Goal: Information Seeking & Learning: Understand process/instructions

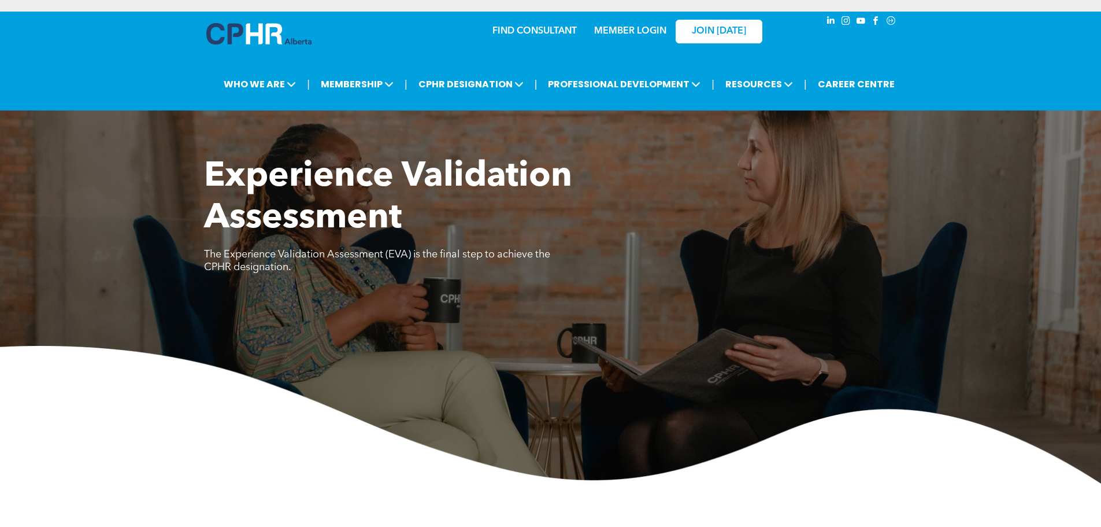
scroll to position [347, 0]
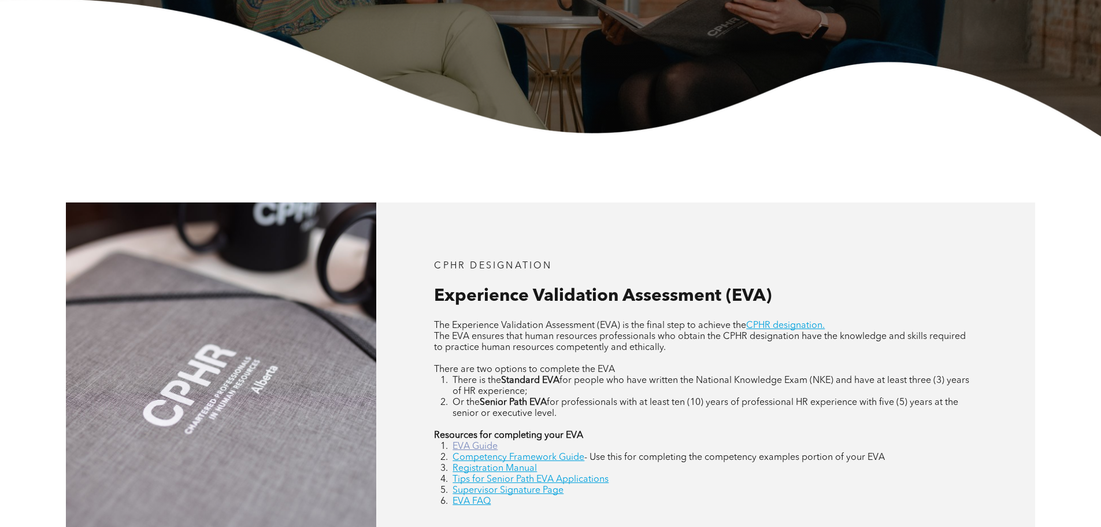
click at [473, 448] on link "EVA Guide" at bounding box center [475, 446] width 45 height 9
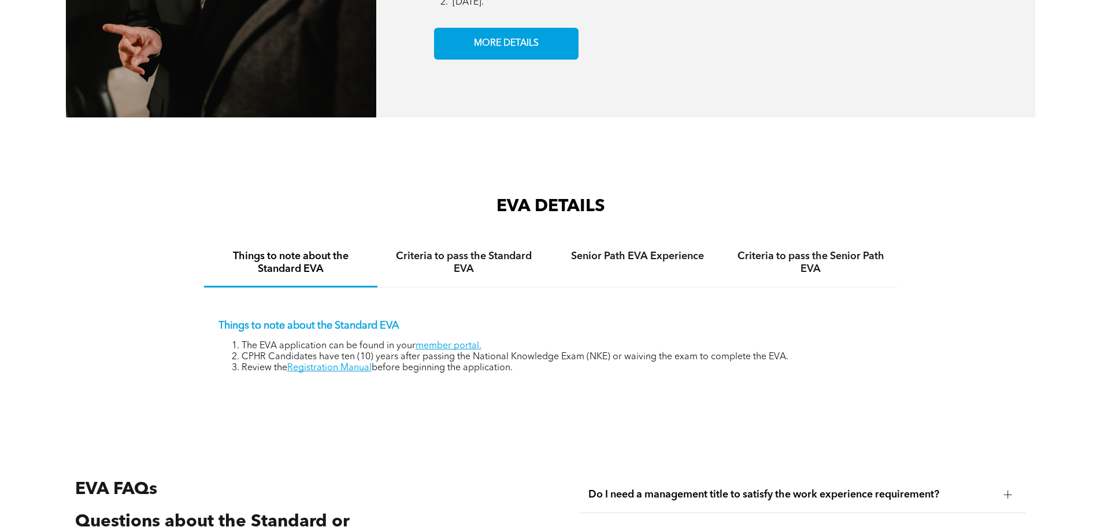
scroll to position [1792, 0]
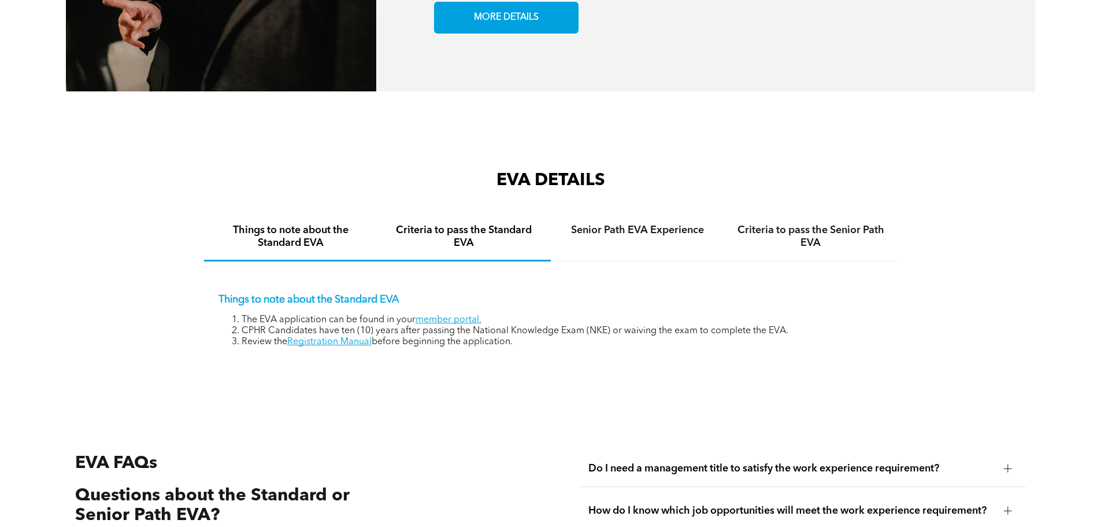
click at [484, 224] on h4 "Criteria to pass the Standard EVA" at bounding box center [464, 236] width 153 height 25
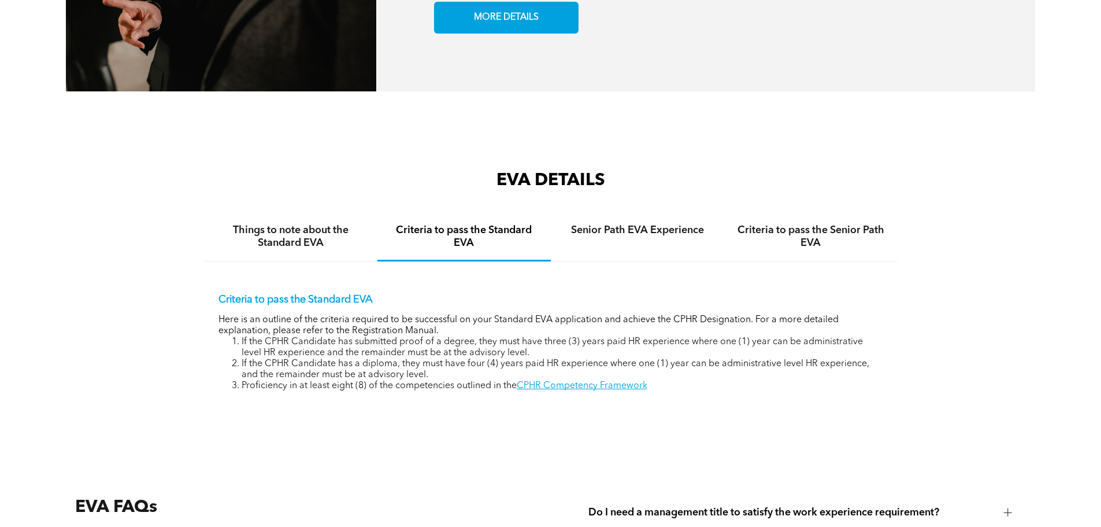
click at [772, 402] on div "EVA DETAILS Things to note about the Standard EVA Criteria to pass the Standard…" at bounding box center [551, 299] width 694 height 260
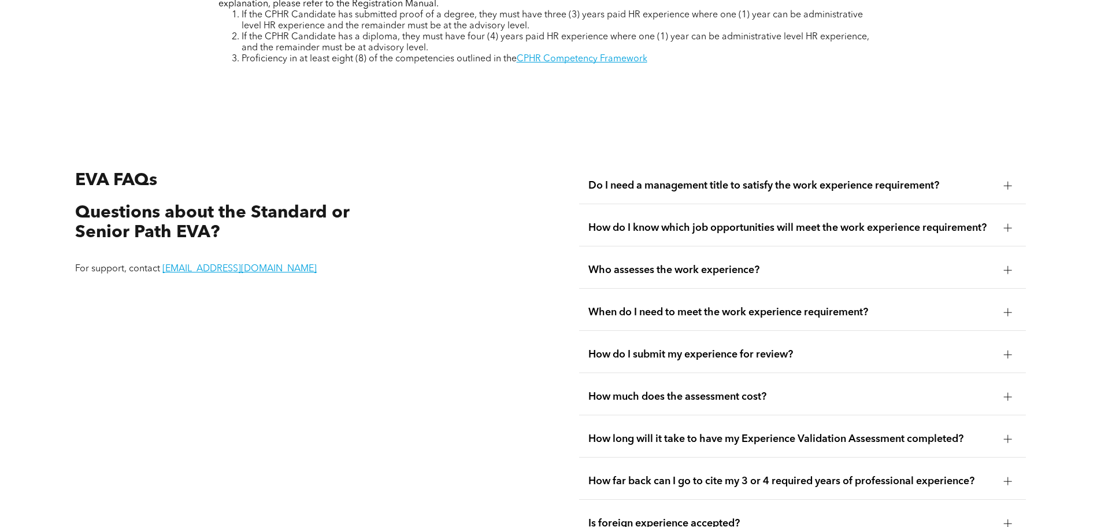
scroll to position [2138, 0]
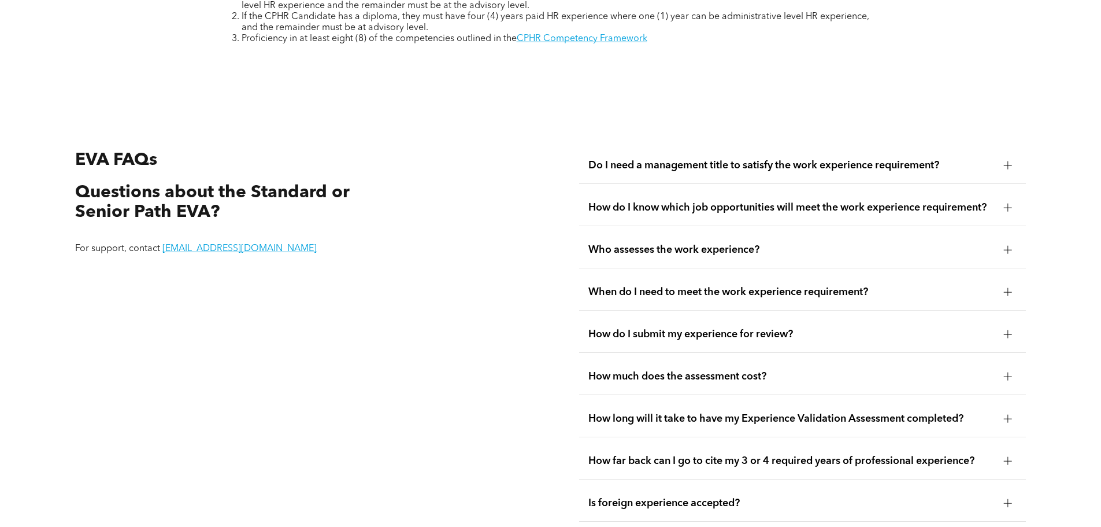
click at [935, 412] on span "How long will it take to have my Experience Validation Assessment completed?" at bounding box center [791, 418] width 406 height 13
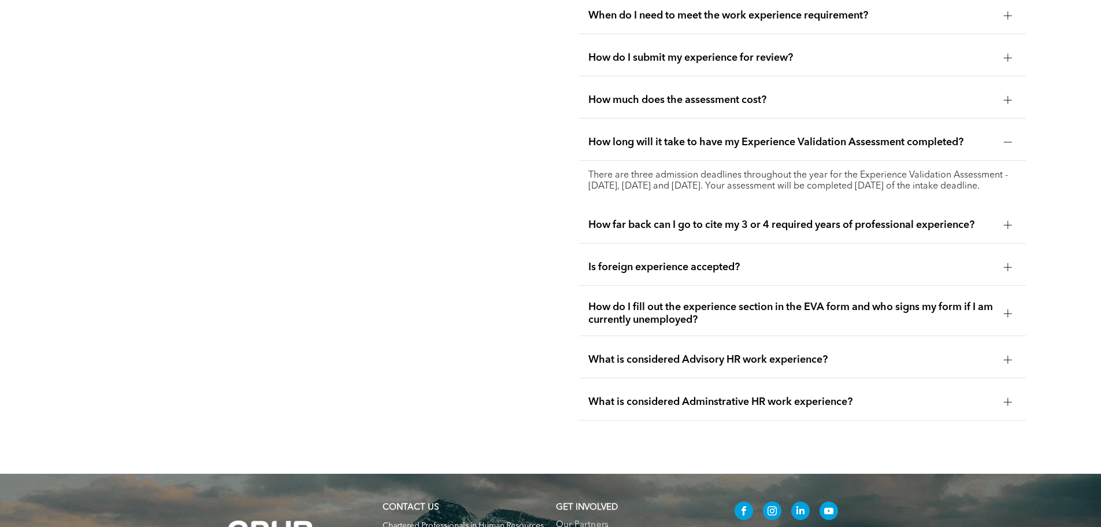
scroll to position [2427, 0]
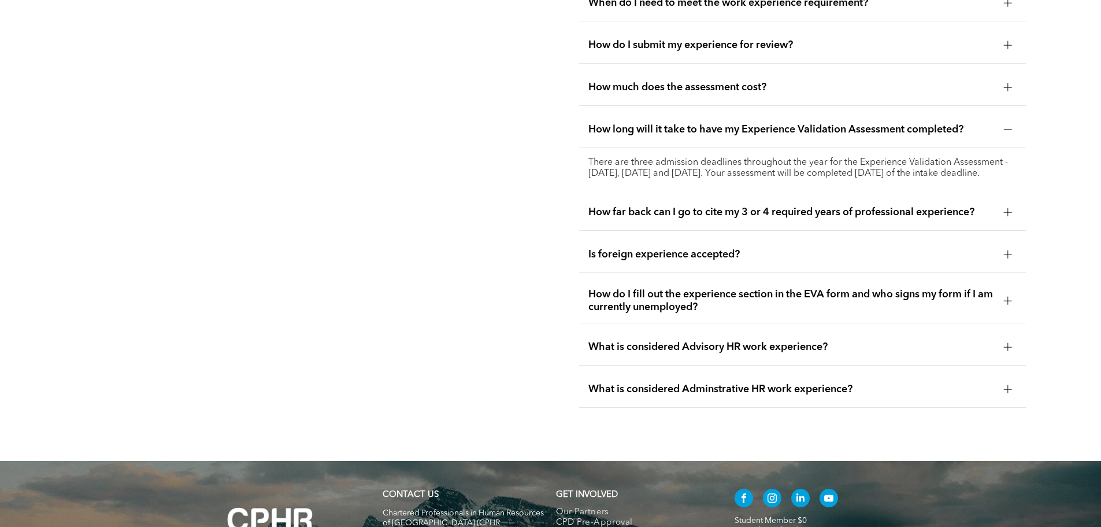
click at [887, 399] on div "What is considered Adminstrative HR work experience?" at bounding box center [802, 389] width 447 height 36
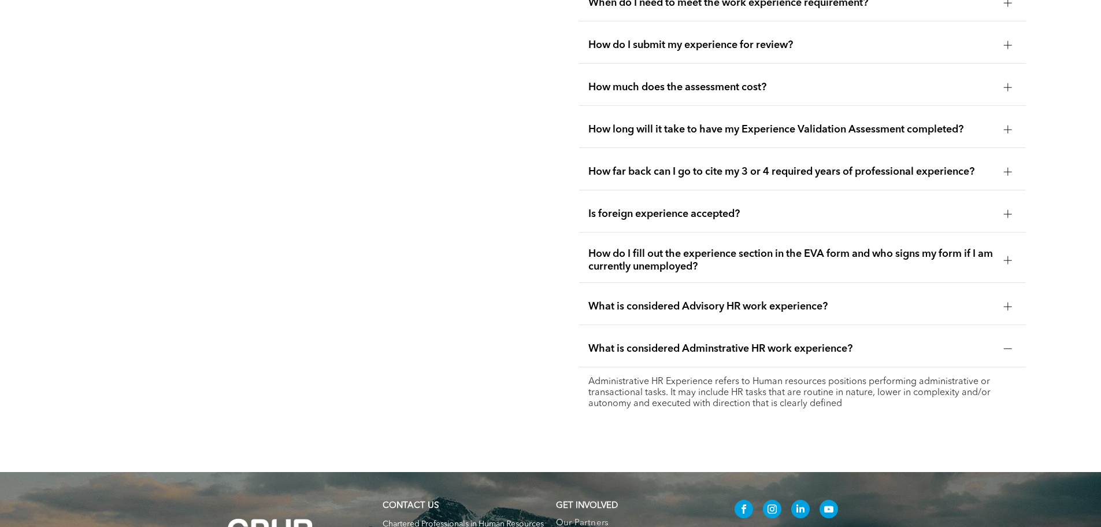
click at [887, 399] on div "Administrative HR Experience refers to Human resources positions performing adm…" at bounding box center [802, 392] width 447 height 51
click at [868, 377] on p "Administrative HR Experience refers to Human resources positions performing adm…" at bounding box center [802, 392] width 428 height 33
click at [1004, 348] on div at bounding box center [1008, 348] width 8 height 1
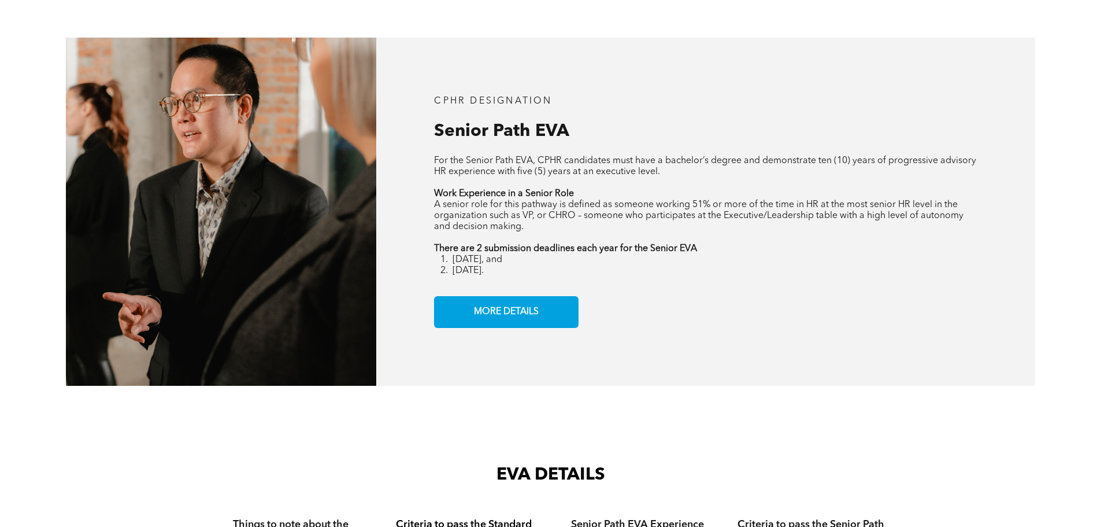
scroll to position [1329, 0]
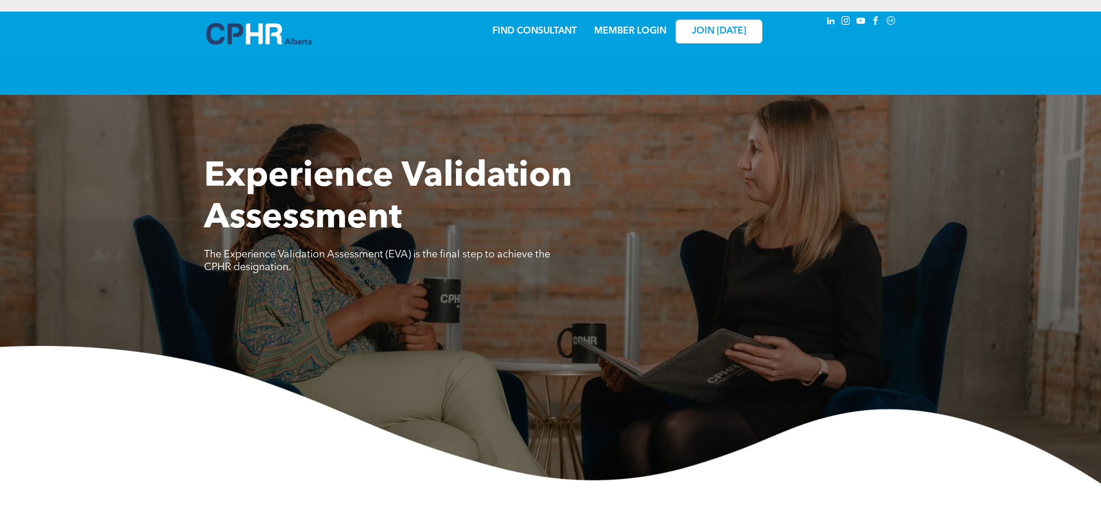
scroll to position [1938, 0]
